Goal: Information Seeking & Learning: Learn about a topic

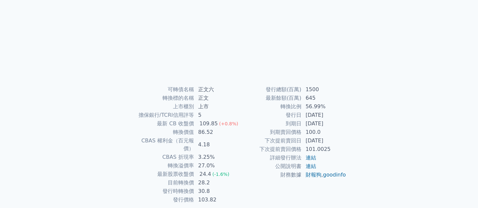
scroll to position [82, 0]
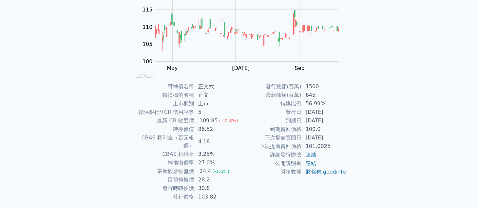
drag, startPoint x: 305, startPoint y: 120, endPoint x: 336, endPoint y: 118, distance: 31.5
click at [336, 118] on td "[DATE]" at bounding box center [324, 120] width 45 height 9
click at [309, 122] on td "[DATE]" at bounding box center [324, 120] width 45 height 9
drag, startPoint x: 304, startPoint y: 122, endPoint x: 339, endPoint y: 121, distance: 35.1
click at [339, 121] on td "[DATE]" at bounding box center [324, 120] width 45 height 9
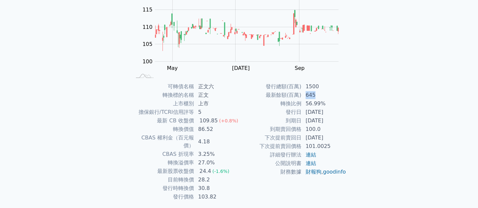
drag, startPoint x: 317, startPoint y: 97, endPoint x: 303, endPoint y: 96, distance: 14.4
click at [303, 96] on td "645" at bounding box center [324, 95] width 45 height 9
drag, startPoint x: 212, startPoint y: 173, endPoint x: 195, endPoint y: 172, distance: 17.7
click at [195, 175] on td "28.2" at bounding box center [216, 179] width 45 height 9
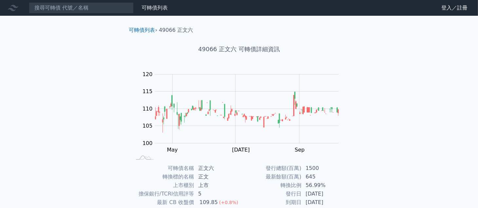
scroll to position [95, 0]
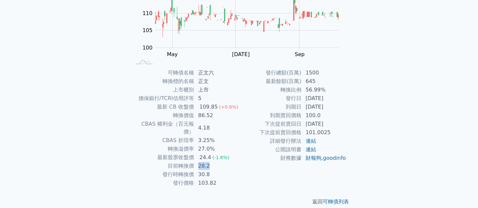
click at [198, 162] on td "28.2" at bounding box center [216, 166] width 45 height 9
drag, startPoint x: 201, startPoint y: 159, endPoint x: 216, endPoint y: 161, distance: 15.5
click at [216, 162] on td "28.2" at bounding box center [216, 166] width 45 height 9
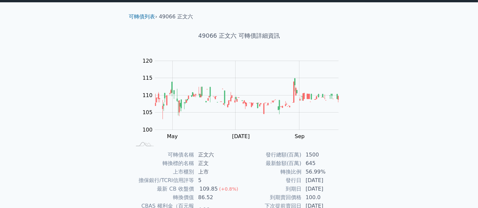
scroll to position [54, 0]
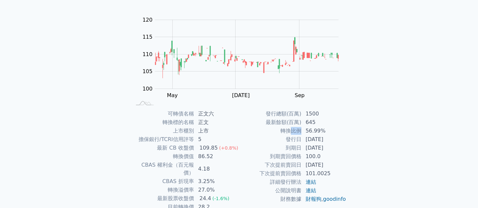
drag, startPoint x: 300, startPoint y: 133, endPoint x: 294, endPoint y: 132, distance: 6.6
click at [294, 132] on td "轉換比例" at bounding box center [270, 131] width 63 height 9
drag, startPoint x: 332, startPoint y: 148, endPoint x: 299, endPoint y: 130, distance: 37.9
click at [299, 130] on tbody "發行總額(百萬) 1500 最新餘額(百萬) 645 轉換比例 56.99% 發行日 [DATE] 到期日 [DATE] 到期賣回價格 100.0 下次提前賣…" at bounding box center [293, 156] width 108 height 94
click at [303, 127] on td "56.99%" at bounding box center [324, 131] width 45 height 9
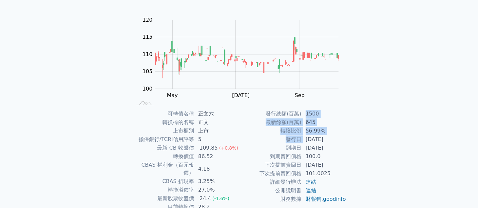
drag, startPoint x: 301, startPoint y: 111, endPoint x: 305, endPoint y: 138, distance: 26.8
click at [305, 138] on tbody "發行總額(百萬) 1500 最新餘額(百萬) 645 轉換比例 56.99% 發行日 [DATE] 到期日 [DATE] 到期賣回價格 100.0 下次提前賣…" at bounding box center [293, 156] width 108 height 94
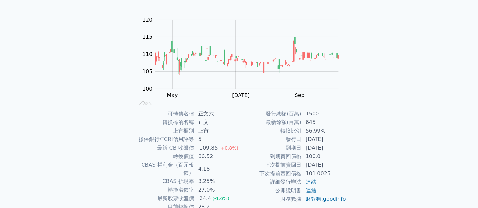
click at [340, 152] on td "100.0" at bounding box center [324, 156] width 45 height 9
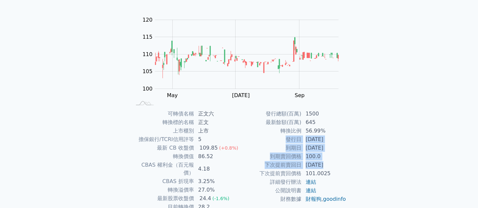
drag, startPoint x: 323, startPoint y: 164, endPoint x: 326, endPoint y: 130, distance: 34.3
click at [326, 130] on tbody "發行總額(百萬) 1500 最新餘額(百萬) 645 轉換比例 56.99% 發行日 [DATE] 到期日 [DATE] 到期賣回價格 100.0 下次提前賣…" at bounding box center [293, 156] width 108 height 94
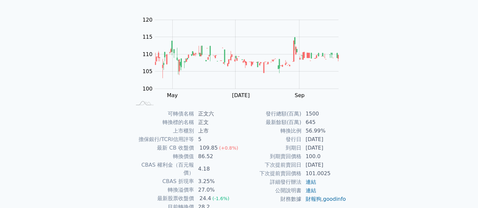
click at [372, 165] on div "可轉債列表 財務數據 可轉債列表 財務數據 登入／註冊 登入／註冊 可轉債列表 › 49066 正文六 49066 正文六 可轉債詳細資訊 Zoom Out …" at bounding box center [239, 101] width 478 height 311
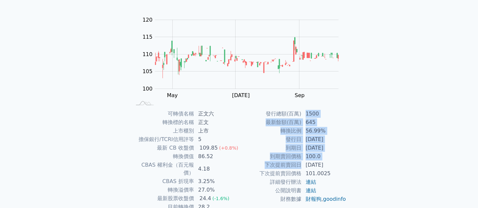
drag, startPoint x: 300, startPoint y: 166, endPoint x: 304, endPoint y: 113, distance: 52.9
click at [304, 113] on tbody "發行總額(百萬) 1500 最新餘額(百萬) 645 轉換比例 56.99% 發行日 [DATE] 到期日 [DATE] 到期賣回價格 100.0 下次提前賣…" at bounding box center [293, 156] width 108 height 94
click at [343, 152] on td "100.0" at bounding box center [324, 156] width 45 height 9
